Goal: Register for event/course

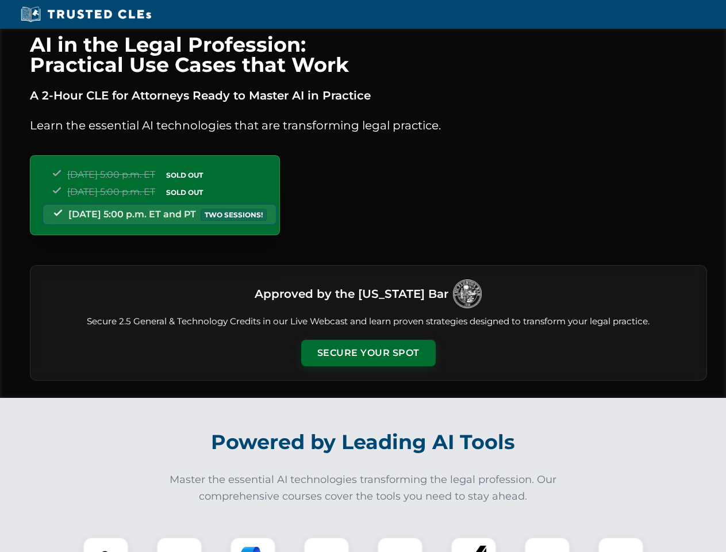
click at [368, 353] on button "Secure Your Spot" at bounding box center [368, 353] width 135 height 26
click at [106, 545] on img at bounding box center [105, 559] width 33 height 33
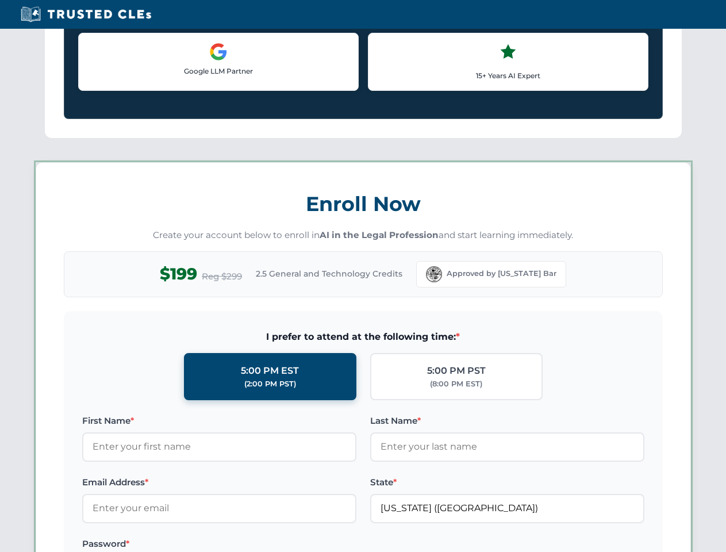
click at [253, 545] on div "AI in the Legal Profession: Practical Use Cases that Work A 2-Hour CLE for Atto…" at bounding box center [363, 539] width 726 height 2690
